Goal: Complete application form

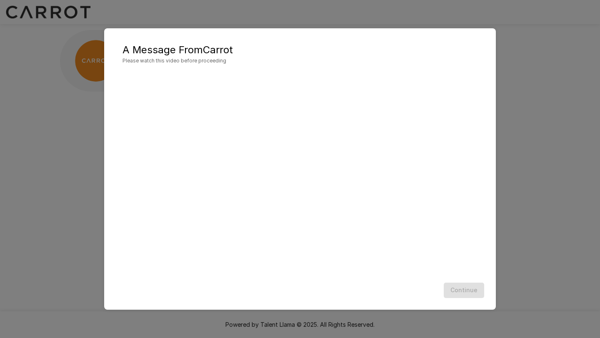
click at [463, 294] on div "Continue" at bounding box center [299, 291] width 375 height 22
click at [456, 292] on button "Continue" at bounding box center [464, 290] width 40 height 15
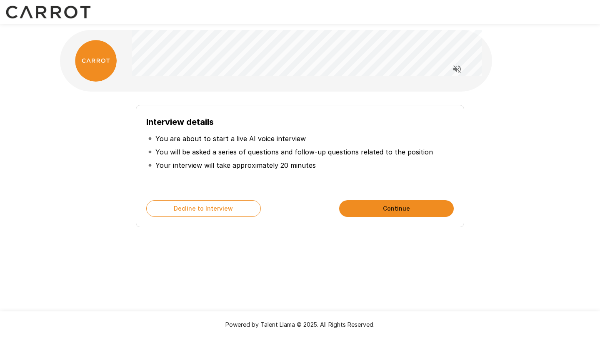
click at [374, 210] on button "Continue" at bounding box center [396, 208] width 115 height 17
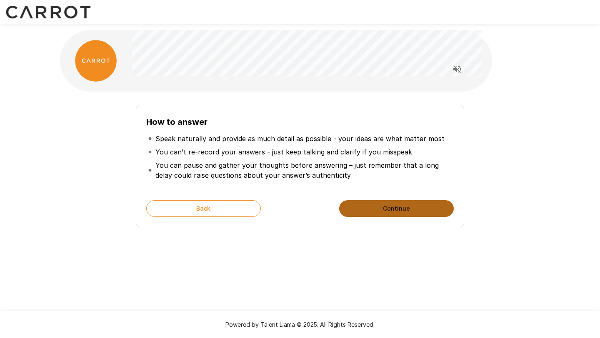
click at [374, 210] on button "Continue" at bounding box center [396, 208] width 115 height 17
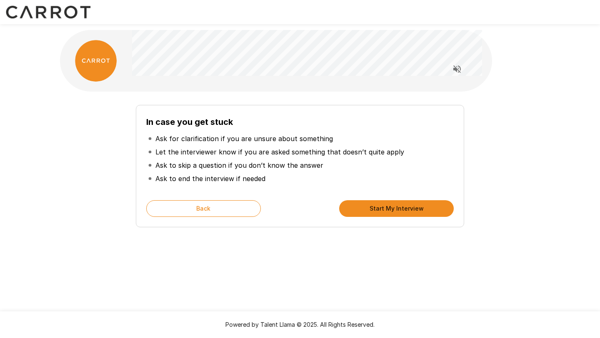
click at [374, 210] on button "Start My Interview" at bounding box center [396, 208] width 115 height 17
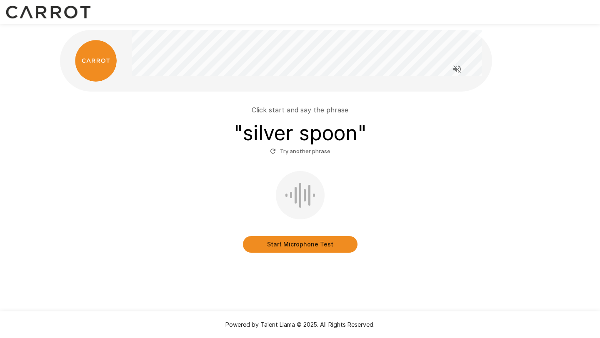
click at [316, 247] on button "Start Microphone Test" at bounding box center [300, 244] width 115 height 17
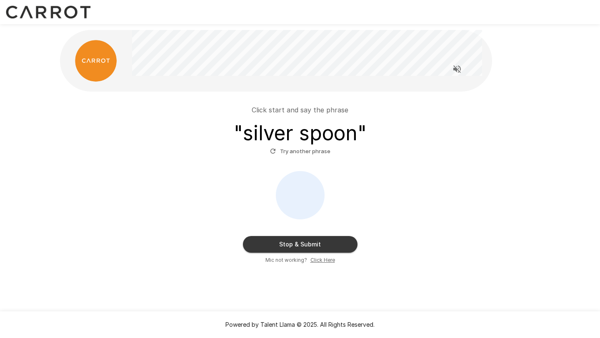
click at [319, 246] on button "Stop & Submit" at bounding box center [300, 244] width 115 height 17
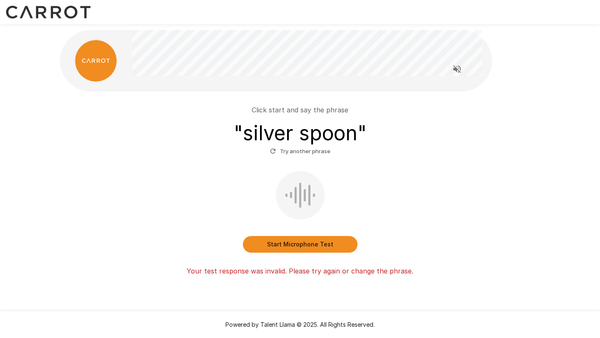
click at [322, 247] on button "Start Microphone Test" at bounding box center [300, 244] width 115 height 17
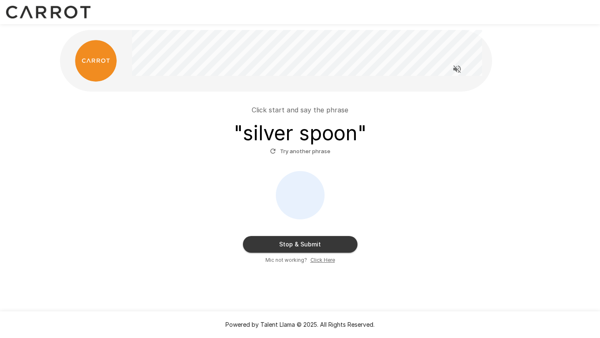
click at [317, 245] on button "Stop & Submit" at bounding box center [300, 244] width 115 height 17
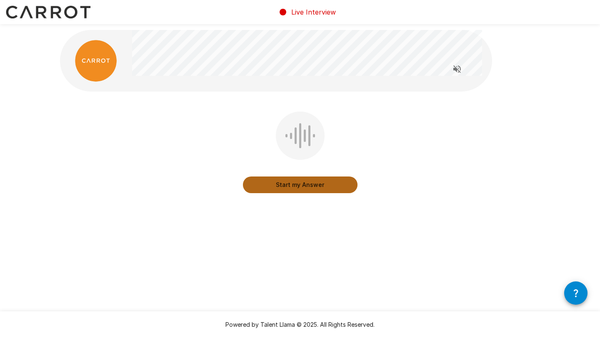
click at [285, 186] on button "Start my Answer" at bounding box center [300, 185] width 115 height 17
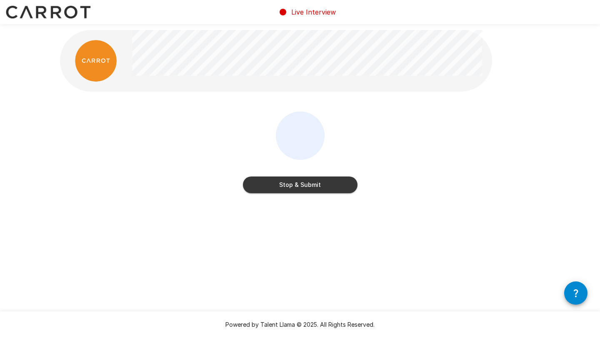
click at [337, 192] on button "Stop & Submit" at bounding box center [300, 185] width 115 height 17
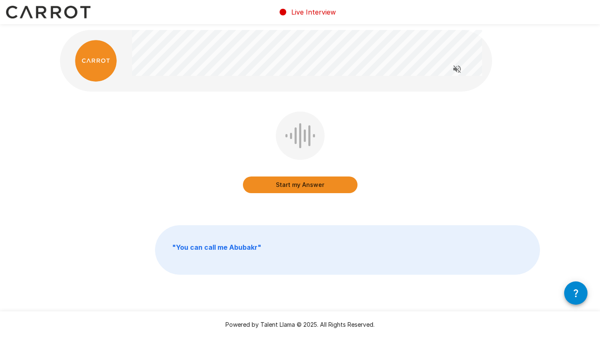
click at [337, 192] on button "Start my Answer" at bounding box center [300, 185] width 115 height 17
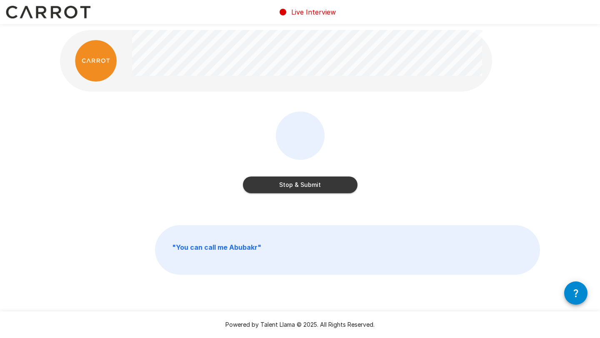
click at [276, 198] on div "Stop & Submit" at bounding box center [300, 159] width 480 height 94
click at [297, 187] on button "Stop & Submit" at bounding box center [300, 185] width 115 height 17
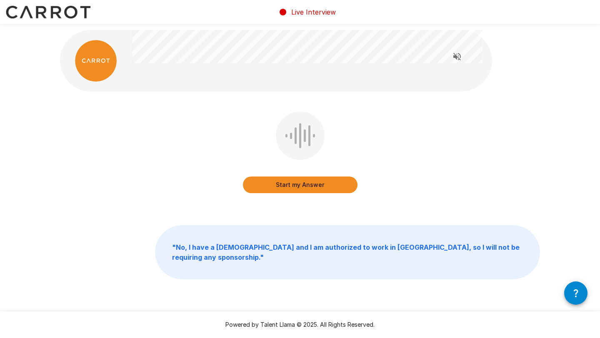
click at [297, 187] on button "Start my Answer" at bounding box center [300, 185] width 115 height 17
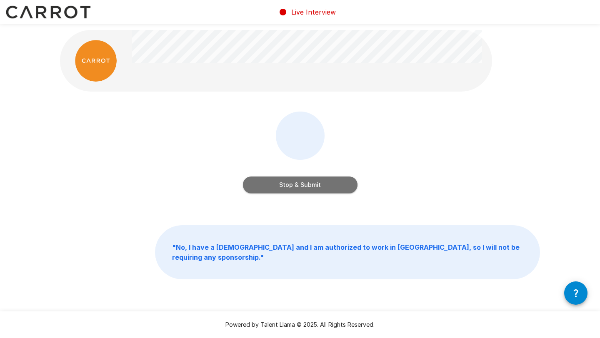
click at [302, 182] on button "Stop & Submit" at bounding box center [300, 185] width 115 height 17
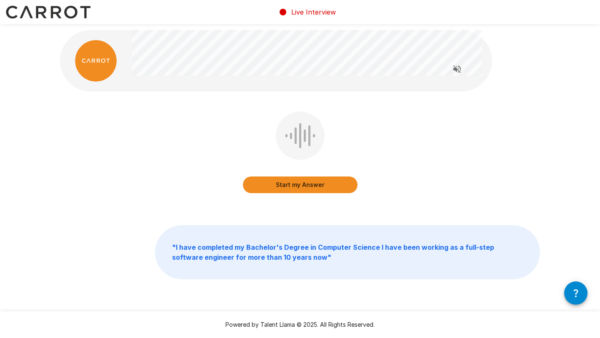
click at [314, 186] on button "Start my Answer" at bounding box center [300, 185] width 115 height 17
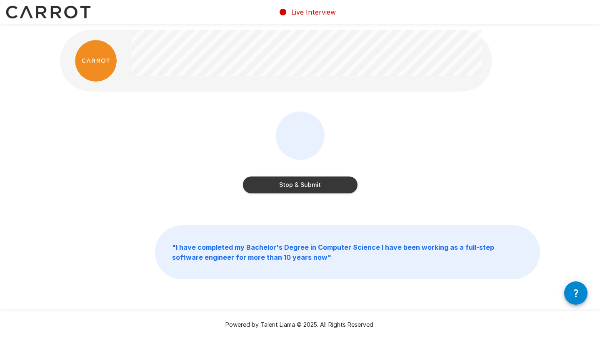
click at [313, 180] on button "Stop & Submit" at bounding box center [300, 185] width 115 height 17
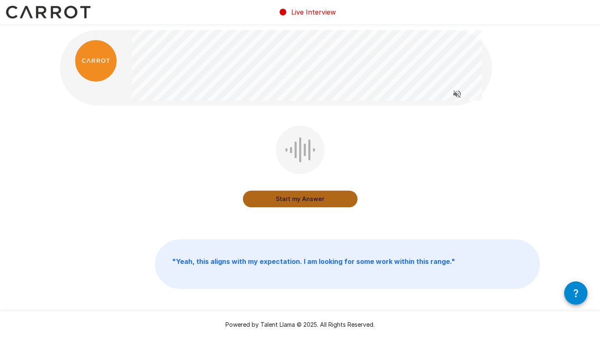
click at [315, 203] on button "Start my Answer" at bounding box center [300, 199] width 115 height 17
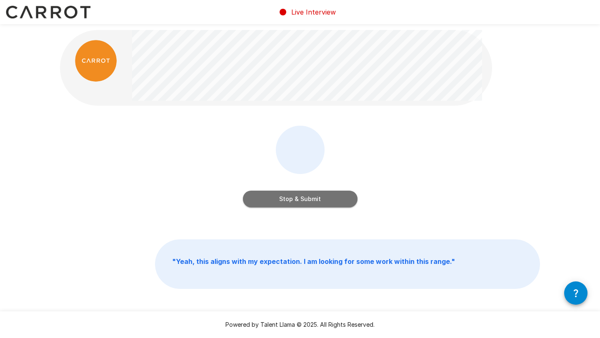
click at [327, 198] on button "Stop & Submit" at bounding box center [300, 199] width 115 height 17
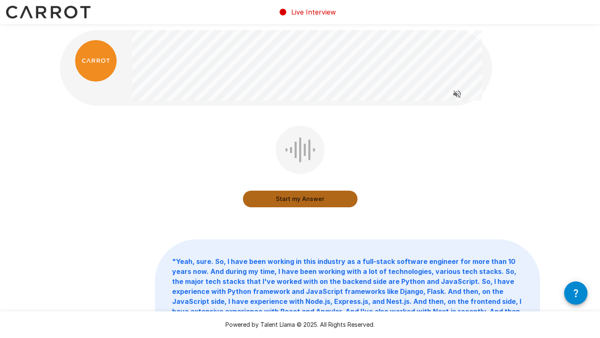
click at [266, 203] on button "Start my Answer" at bounding box center [300, 199] width 115 height 17
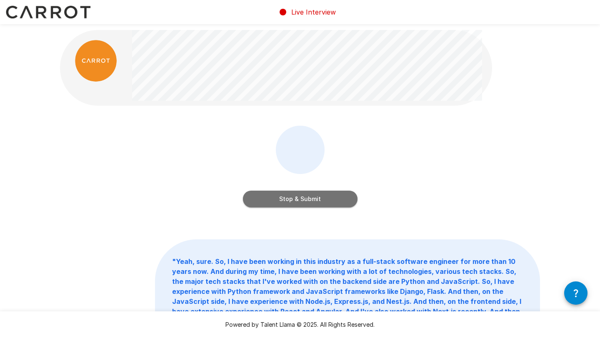
click at [299, 202] on button "Stop & Submit" at bounding box center [300, 199] width 115 height 17
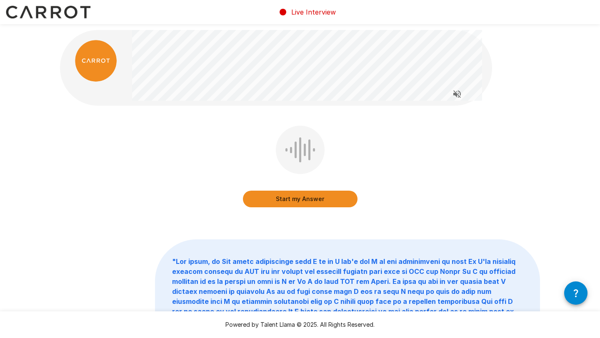
click at [299, 202] on button "Start my Answer" at bounding box center [300, 199] width 115 height 17
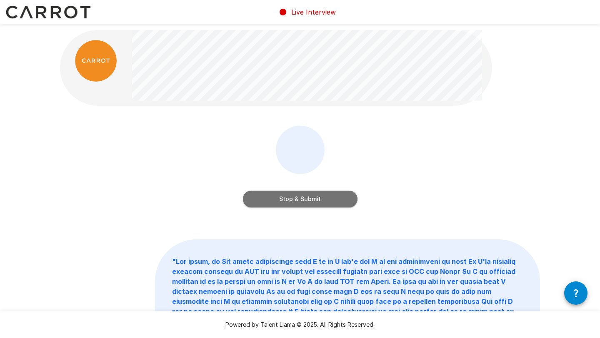
click at [301, 200] on button "Stop & Submit" at bounding box center [300, 199] width 115 height 17
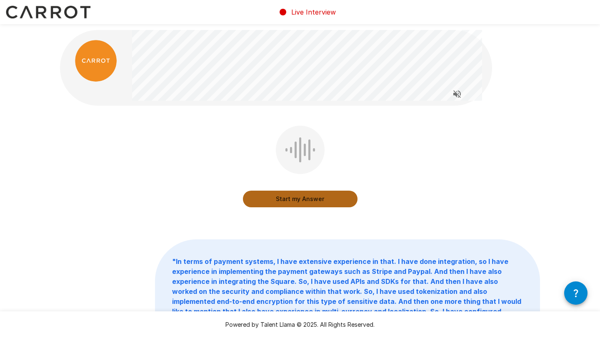
click at [286, 196] on button "Start my Answer" at bounding box center [300, 199] width 115 height 17
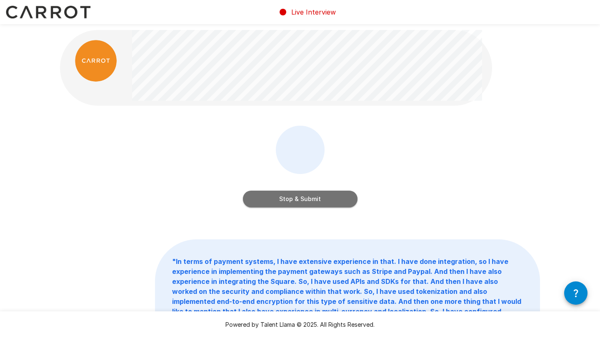
click at [330, 205] on button "Stop & Submit" at bounding box center [300, 199] width 115 height 17
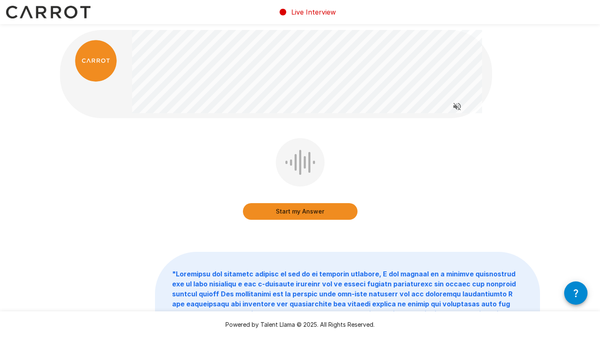
click at [262, 217] on button "Start my Answer" at bounding box center [300, 211] width 115 height 17
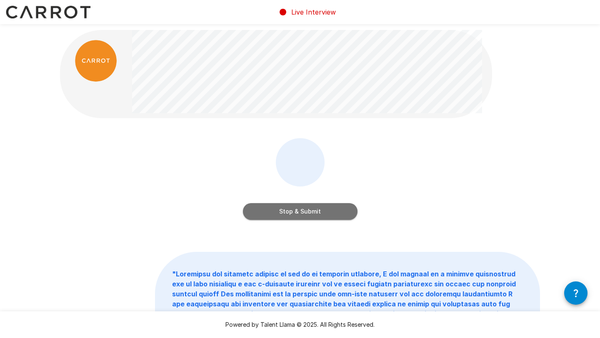
click at [285, 207] on button "Stop & Submit" at bounding box center [300, 211] width 115 height 17
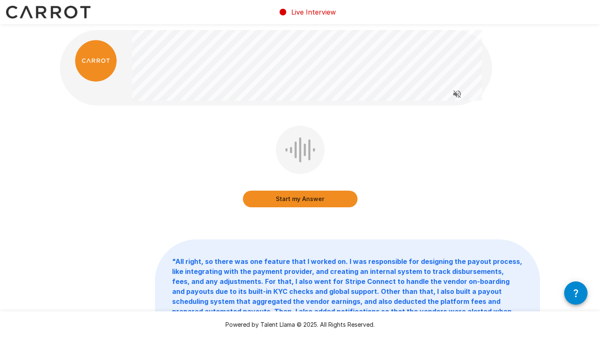
click at [289, 204] on button "Start my Answer" at bounding box center [300, 199] width 115 height 17
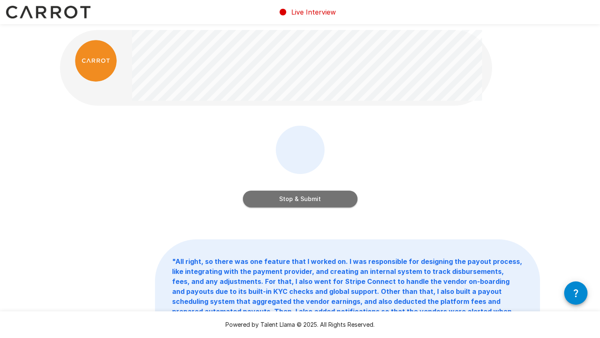
click at [305, 196] on button "Stop & Submit" at bounding box center [300, 199] width 115 height 17
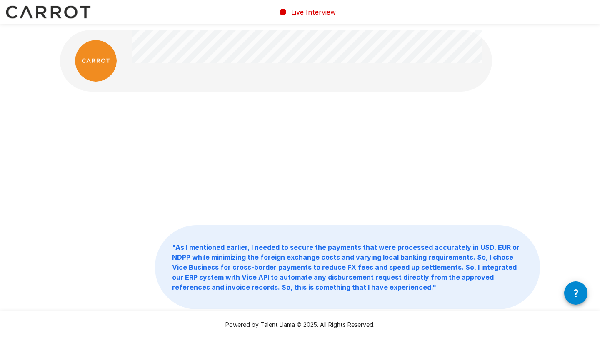
click at [305, 135] on div at bounding box center [300, 159] width 480 height 94
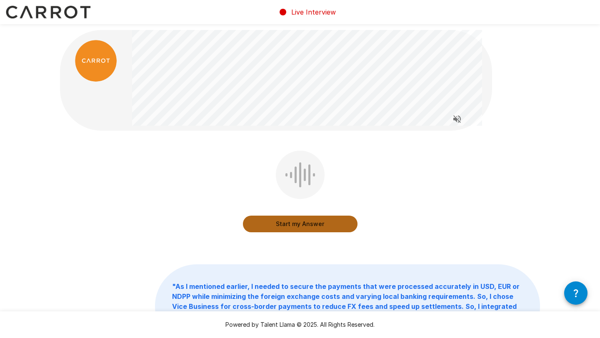
click at [300, 228] on button "Start my Answer" at bounding box center [300, 224] width 115 height 17
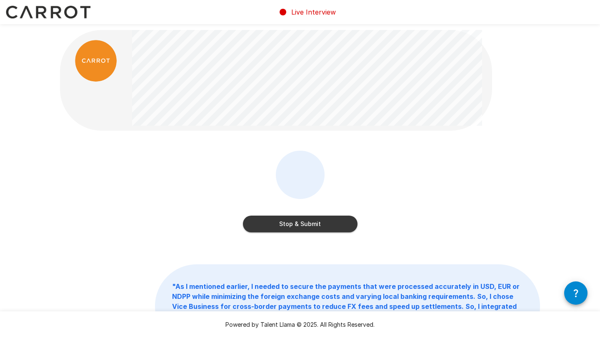
click at [300, 228] on button "Stop & Submit" at bounding box center [300, 224] width 115 height 17
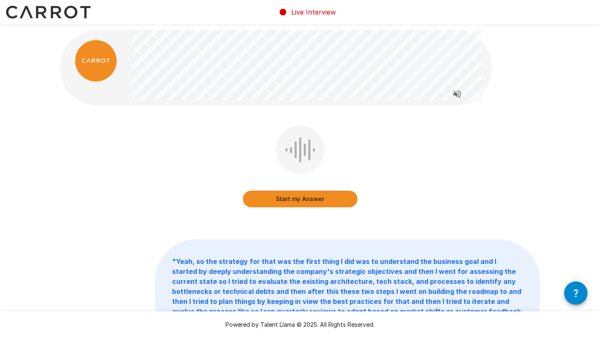
click at [297, 200] on button "Start my Answer" at bounding box center [300, 199] width 115 height 17
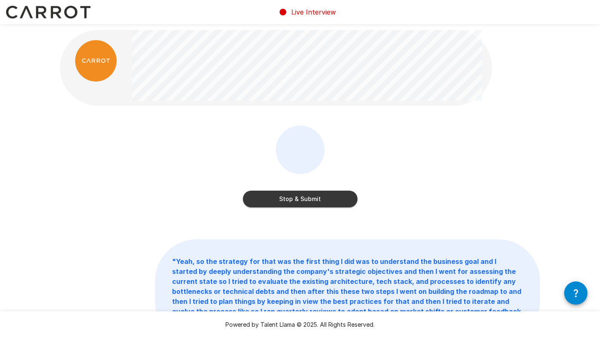
click at [298, 197] on button "Stop & Submit" at bounding box center [300, 199] width 115 height 17
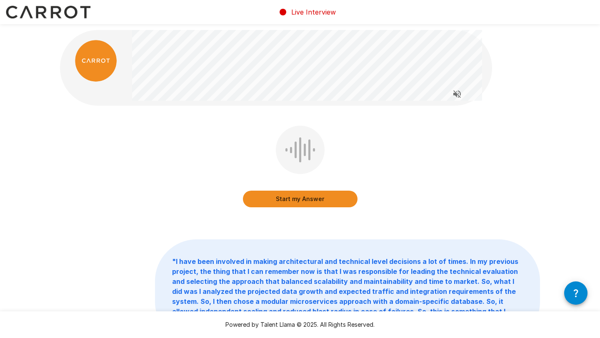
click at [282, 196] on button "Start my Answer" at bounding box center [300, 199] width 115 height 17
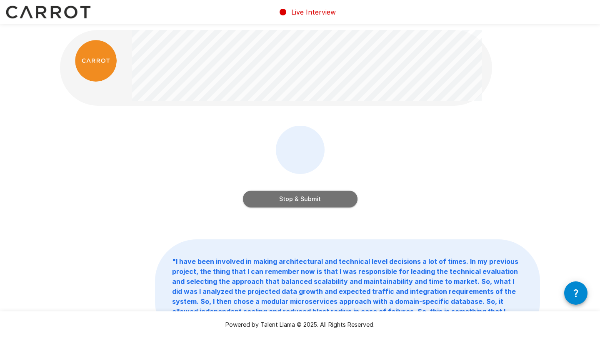
click at [282, 201] on button "Stop & Submit" at bounding box center [300, 199] width 115 height 17
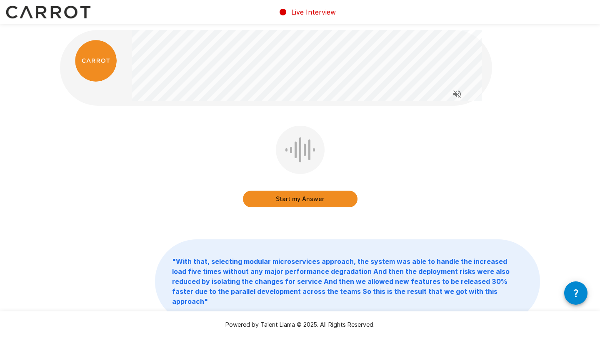
click at [277, 199] on button "Start my Answer" at bounding box center [300, 199] width 115 height 17
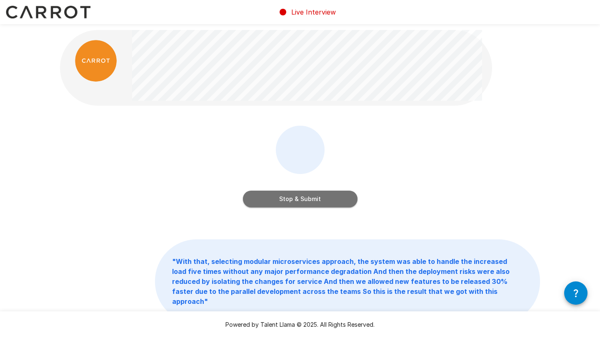
click at [290, 191] on button "Stop & Submit" at bounding box center [300, 199] width 115 height 17
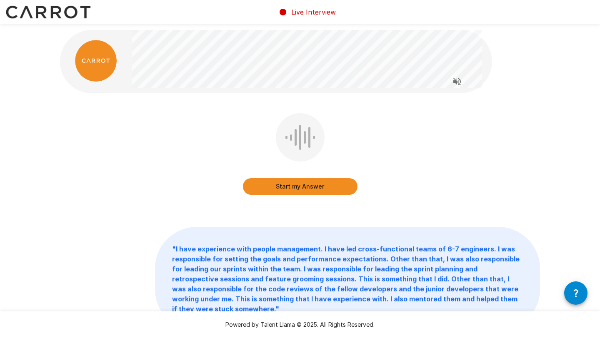
click at [290, 191] on button "Start my Answer" at bounding box center [300, 186] width 115 height 17
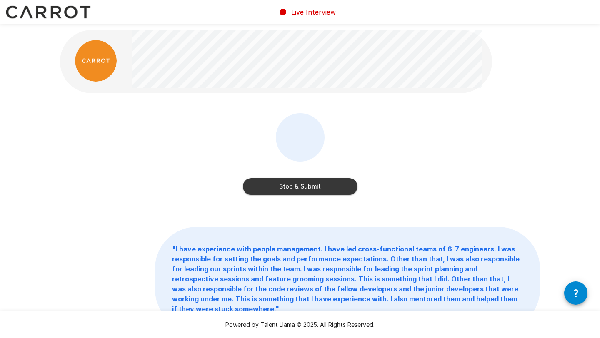
click at [310, 189] on button "Stop & Submit" at bounding box center [300, 186] width 115 height 17
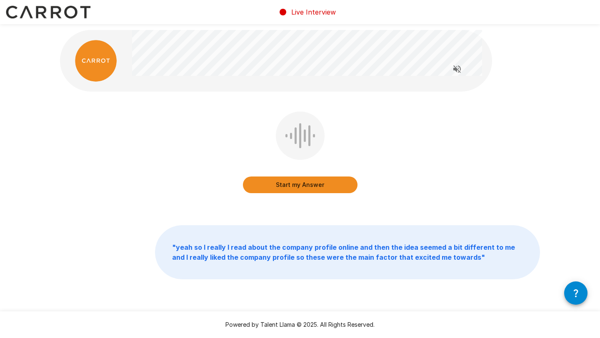
click at [316, 187] on button "Start my Answer" at bounding box center [300, 185] width 115 height 17
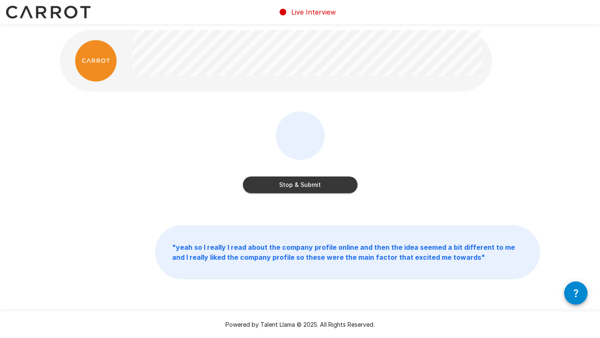
click at [330, 190] on button "Stop & Submit" at bounding box center [300, 185] width 115 height 17
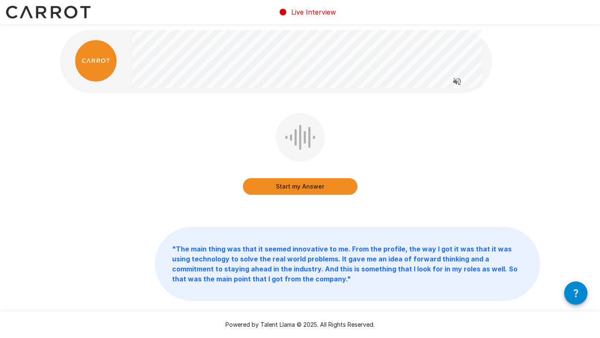
click at [288, 182] on button "Start my Answer" at bounding box center [300, 186] width 115 height 17
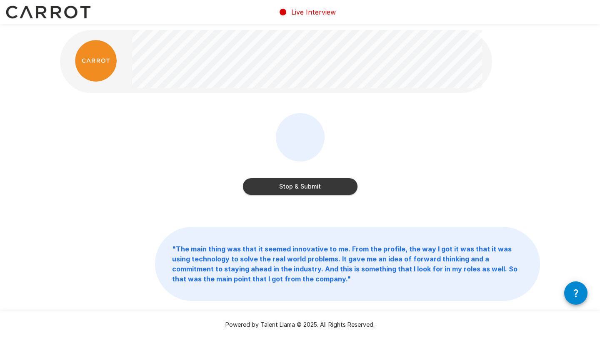
click at [277, 185] on button "Stop & Submit" at bounding box center [300, 186] width 115 height 17
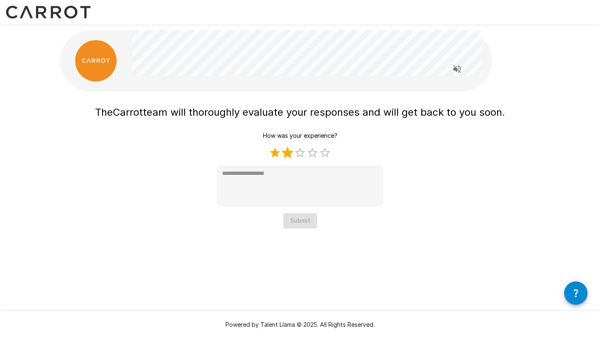
click at [287, 151] on label "2 Stars" at bounding box center [287, 153] width 12 height 12
type textarea "*"
click at [305, 216] on button "Submit" at bounding box center [300, 220] width 34 height 15
